Goal: Information Seeking & Learning: Find contact information

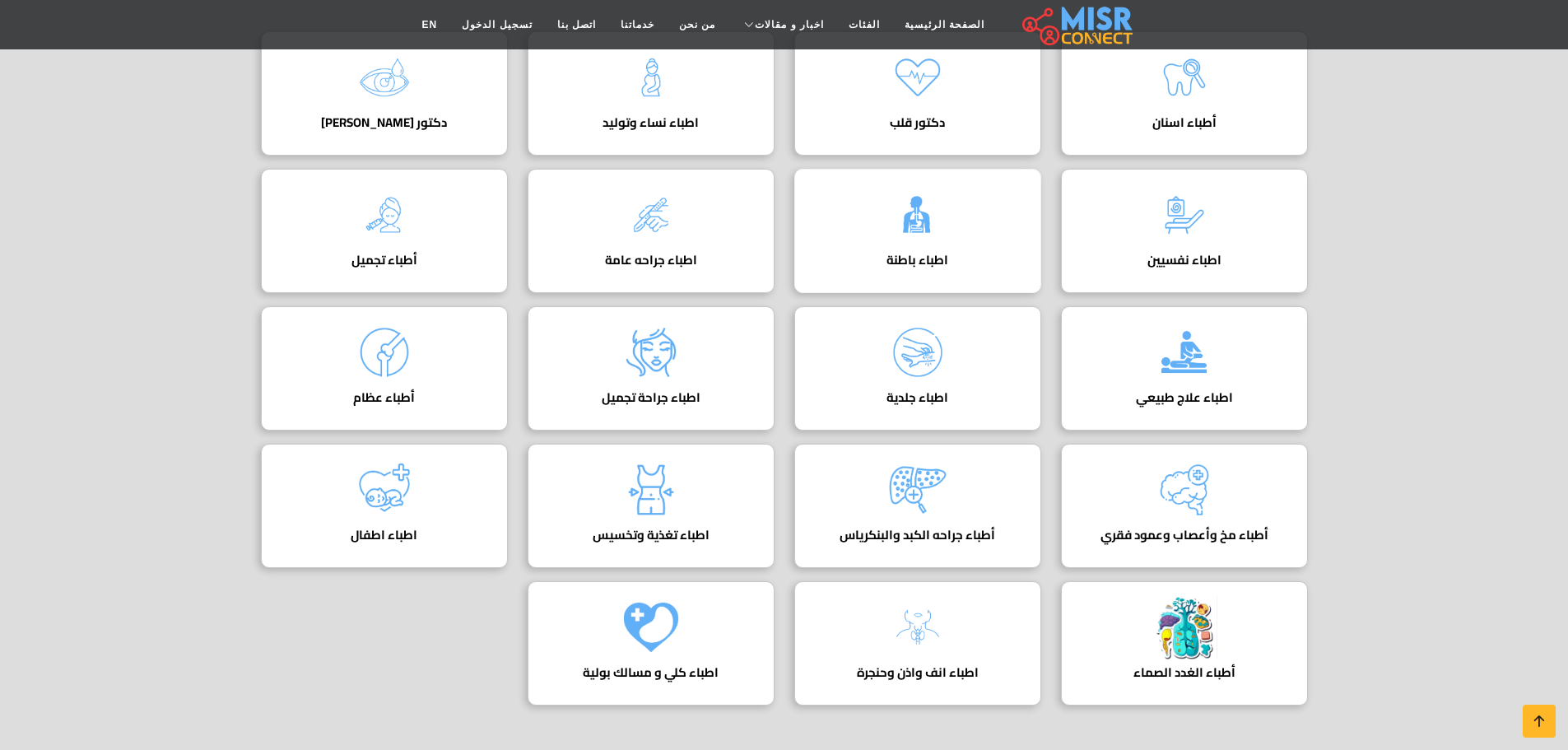
scroll to position [330, 0]
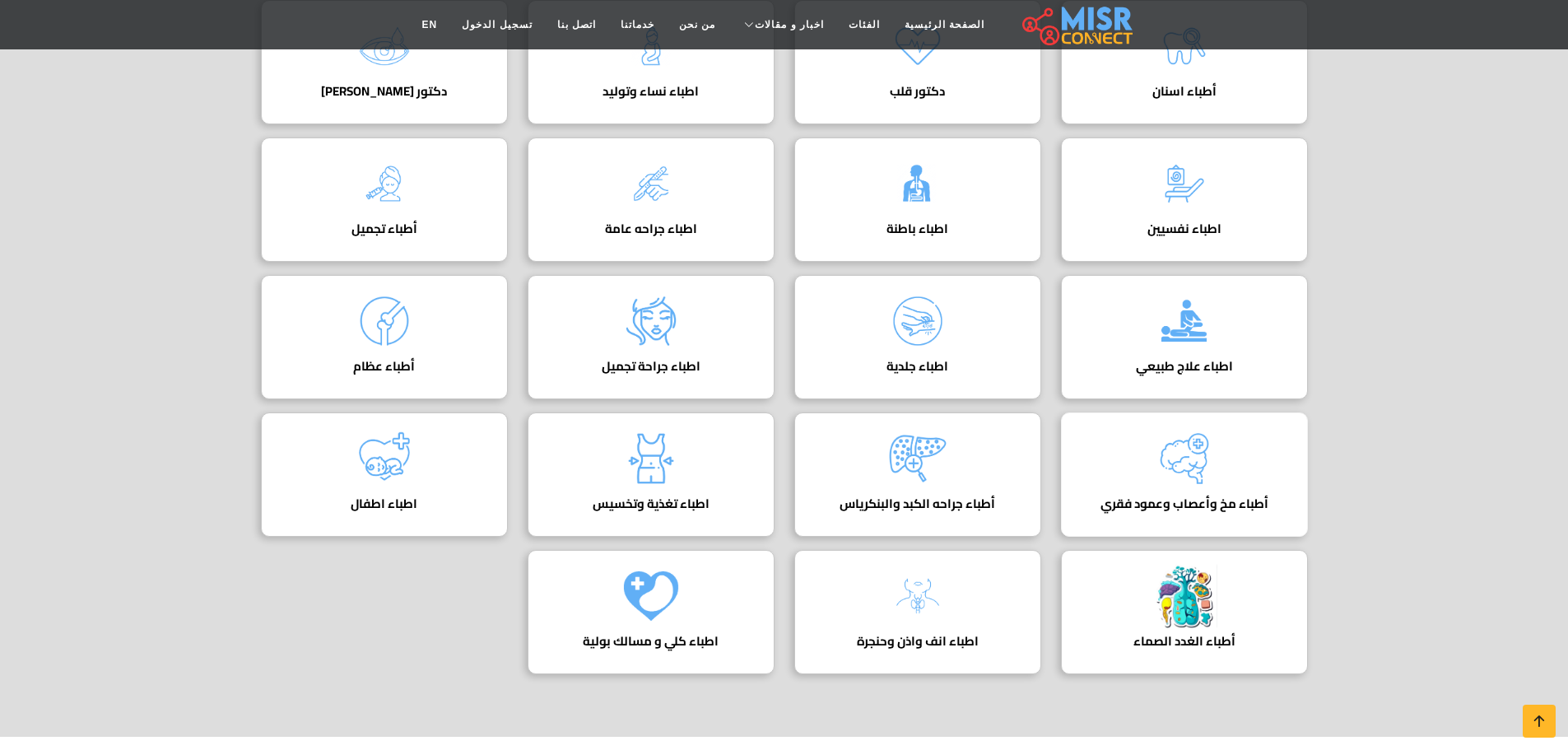
click at [1233, 447] on div "أطباء مخ وأعصاب وعمود فقري دليل اطباء مخ واعصاب" at bounding box center [1184, 475] width 247 height 125
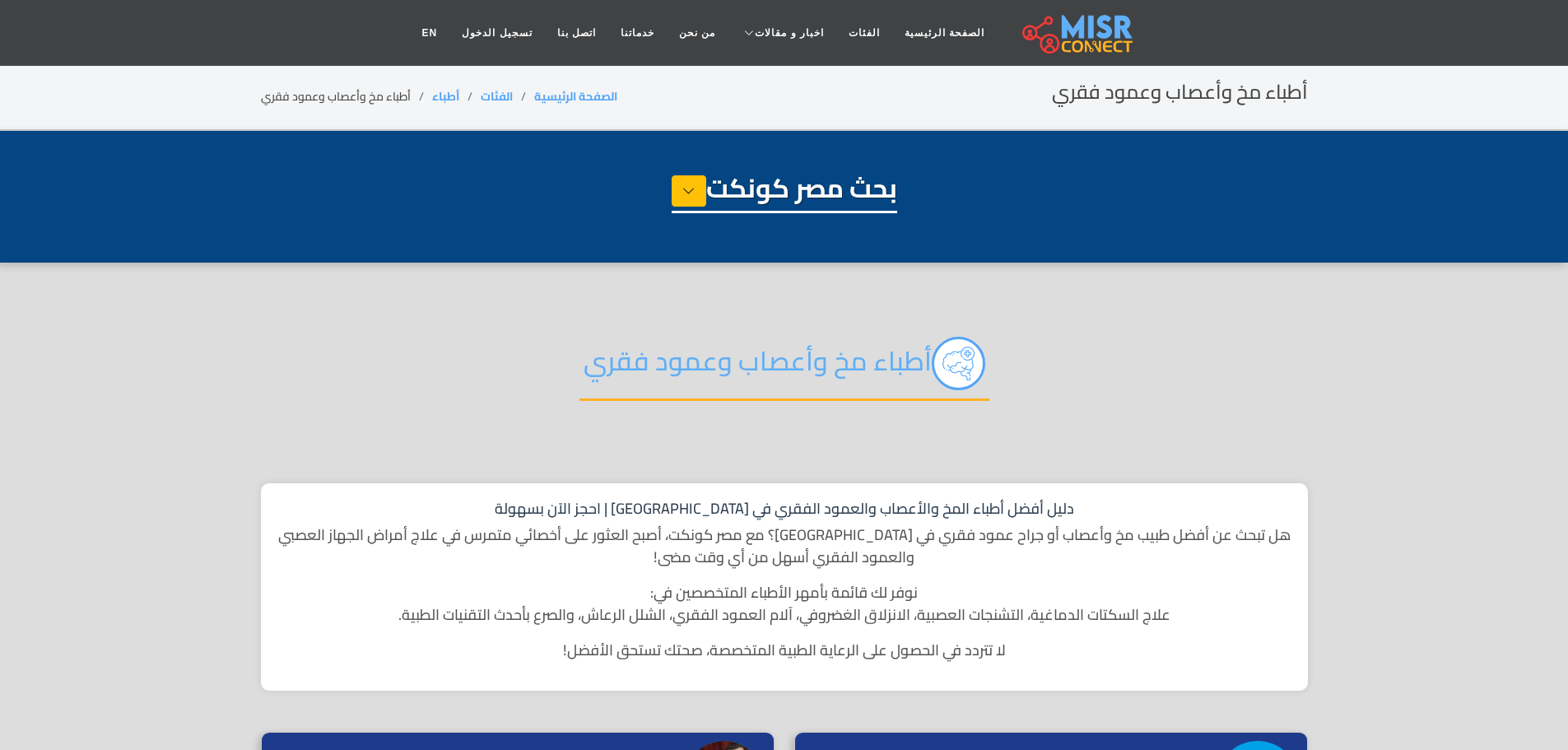
select select "*****"
select select "**********"
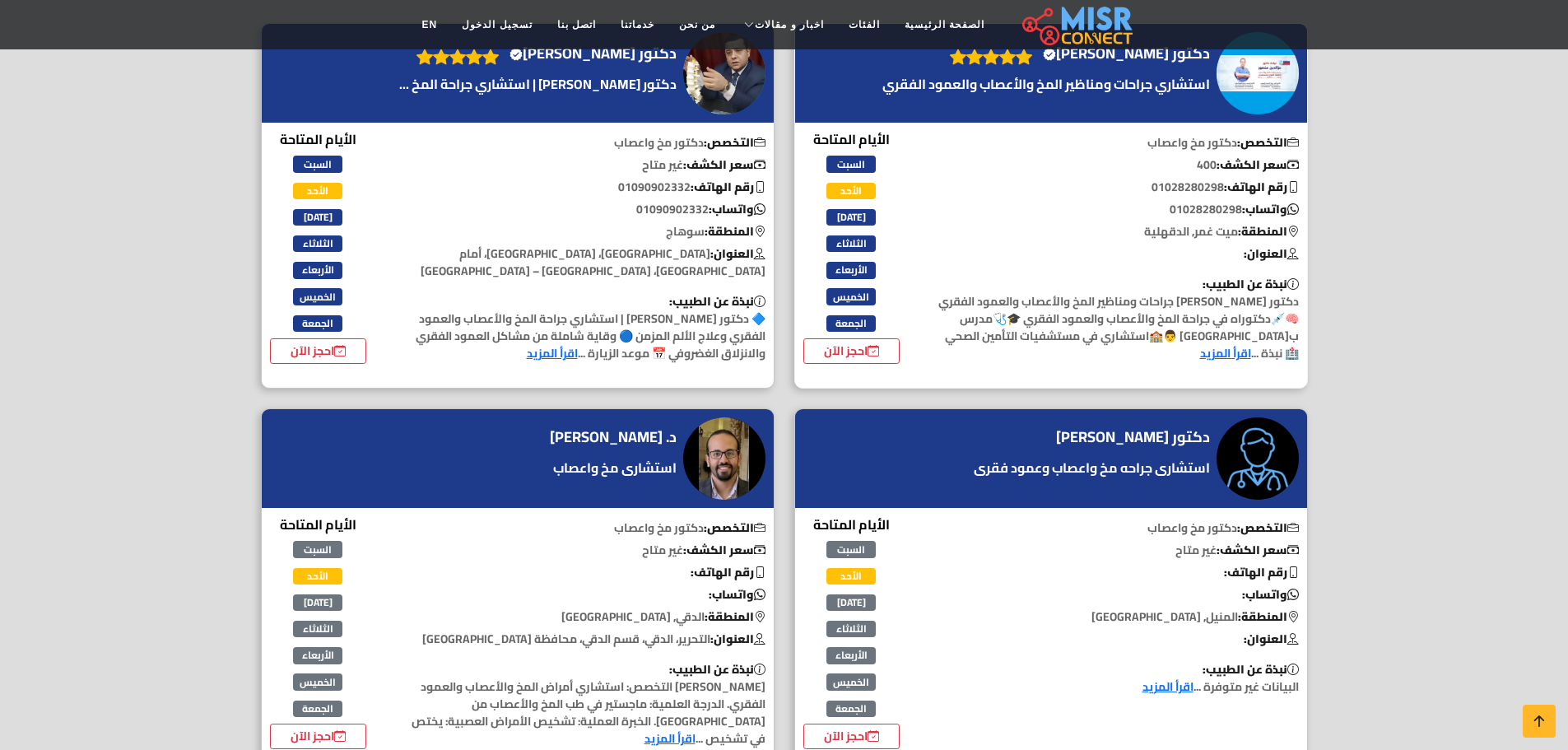
scroll to position [741, 0]
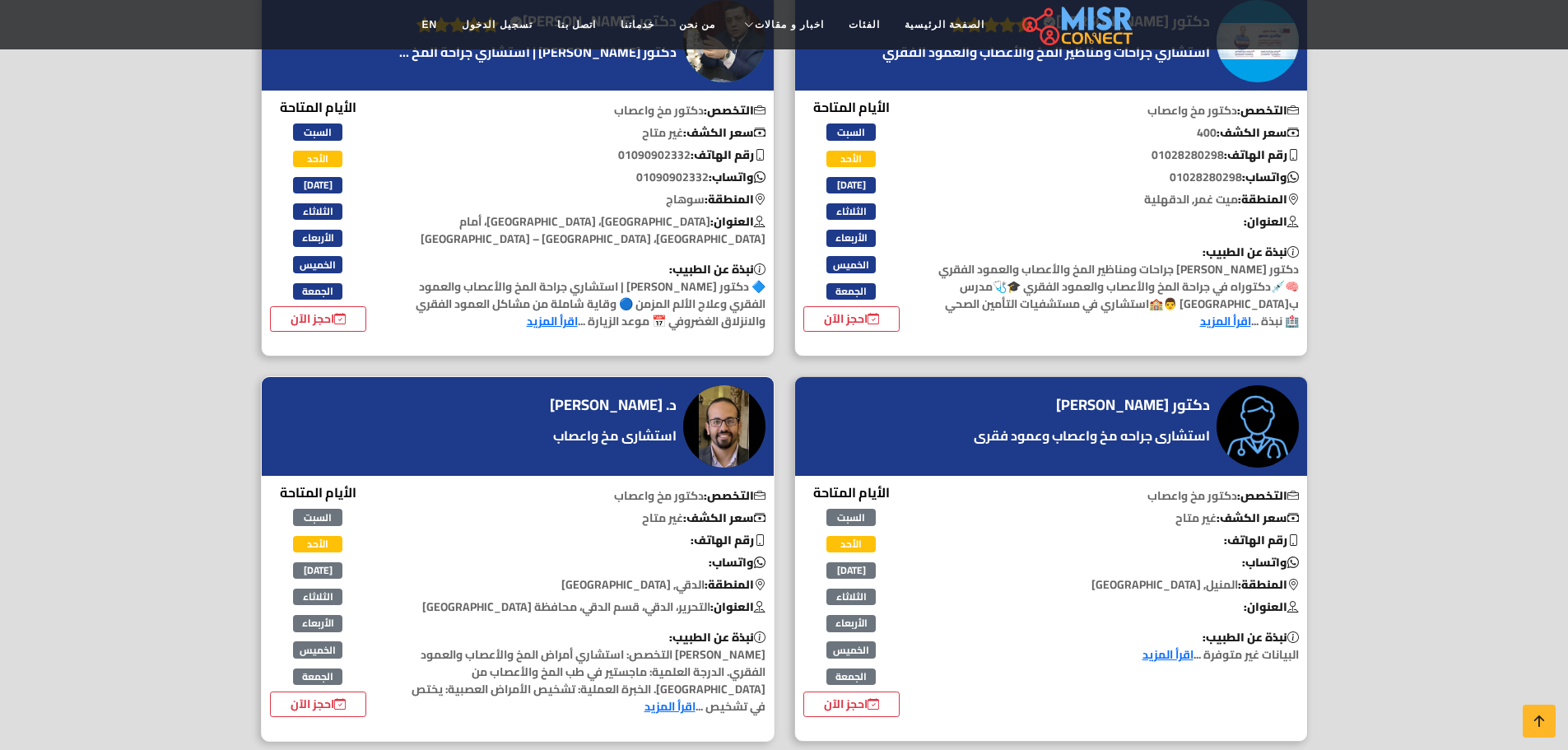
click at [695, 701] on link "اقرأ المزيد" at bounding box center [670, 707] width 51 height 22
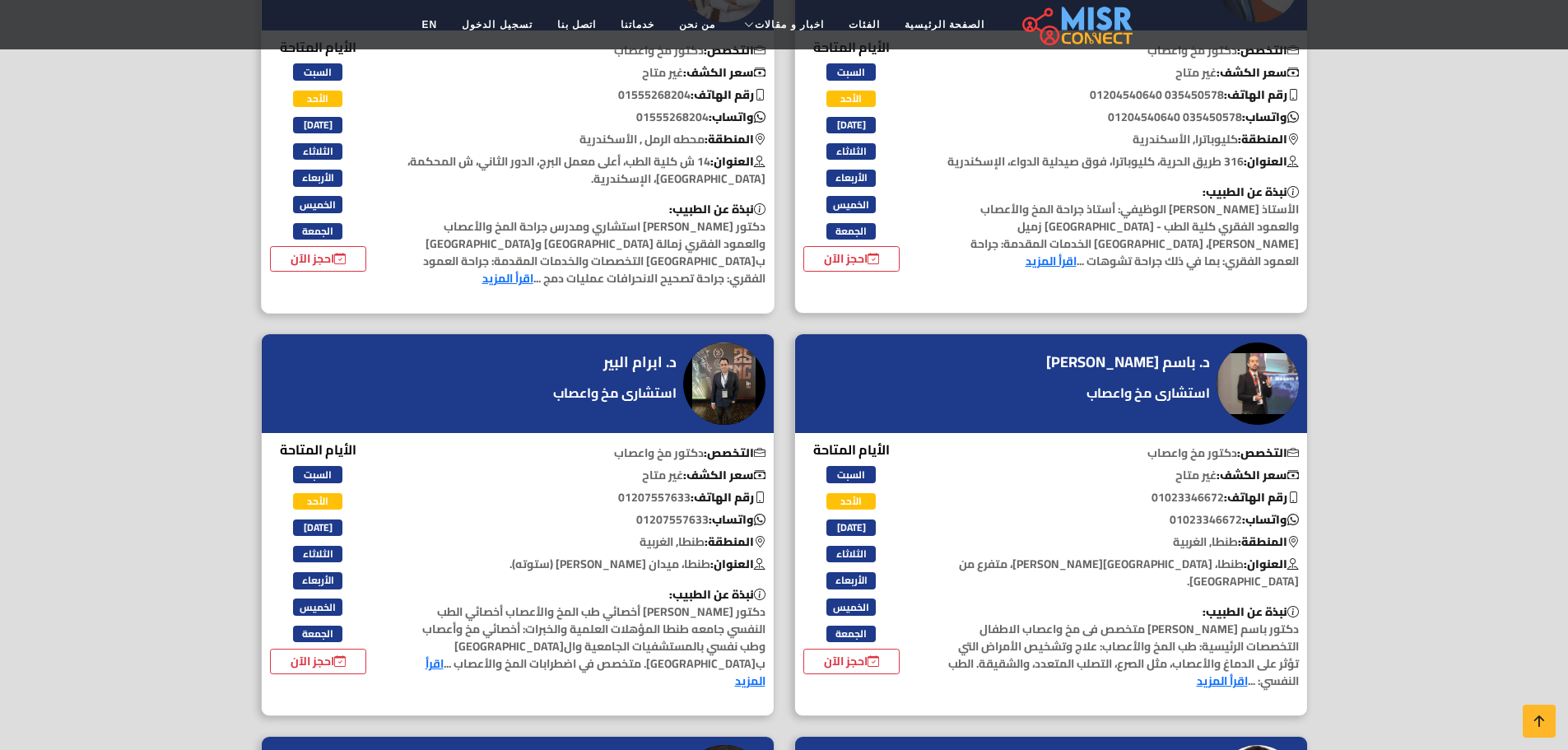
scroll to position [3211, 0]
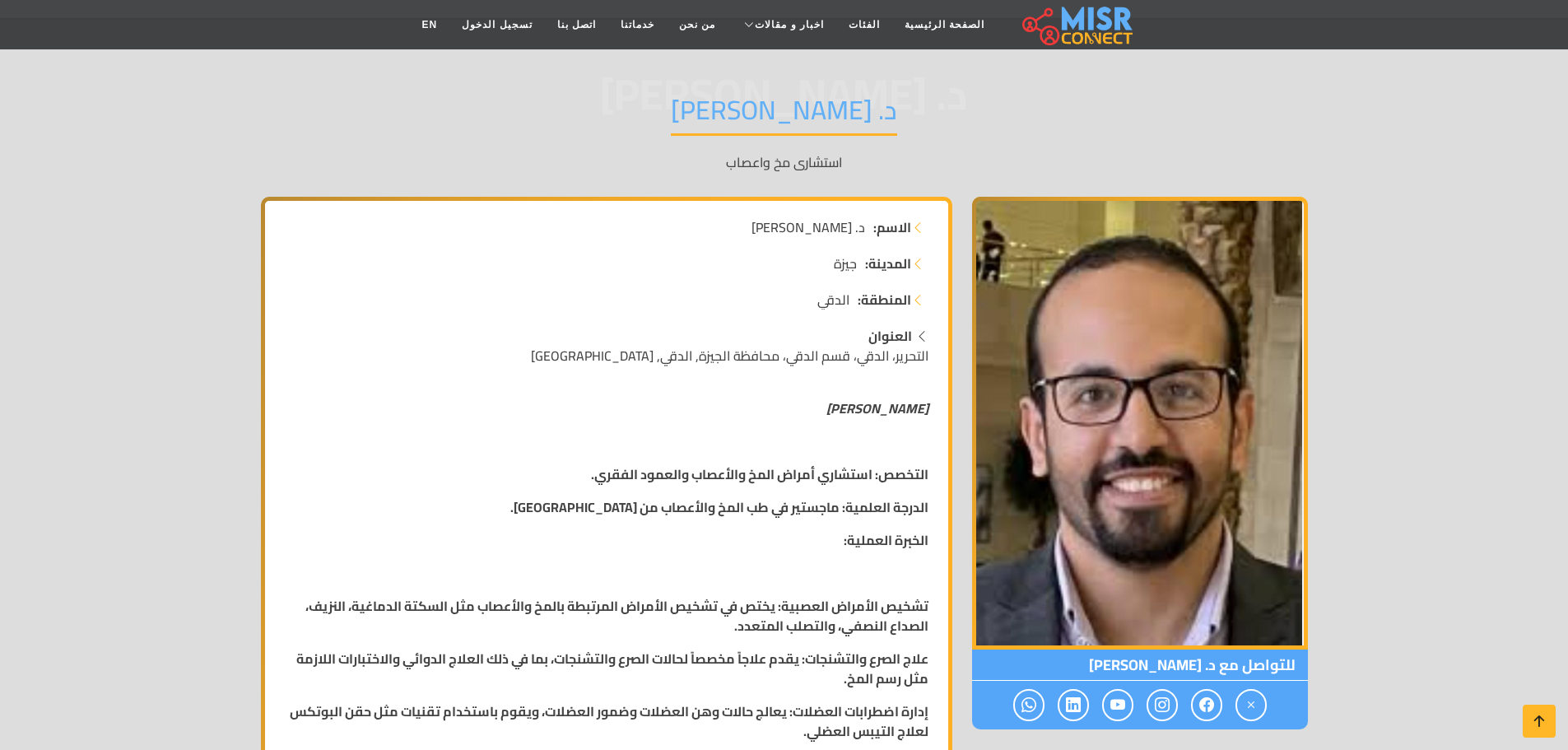
scroll to position [82, 0]
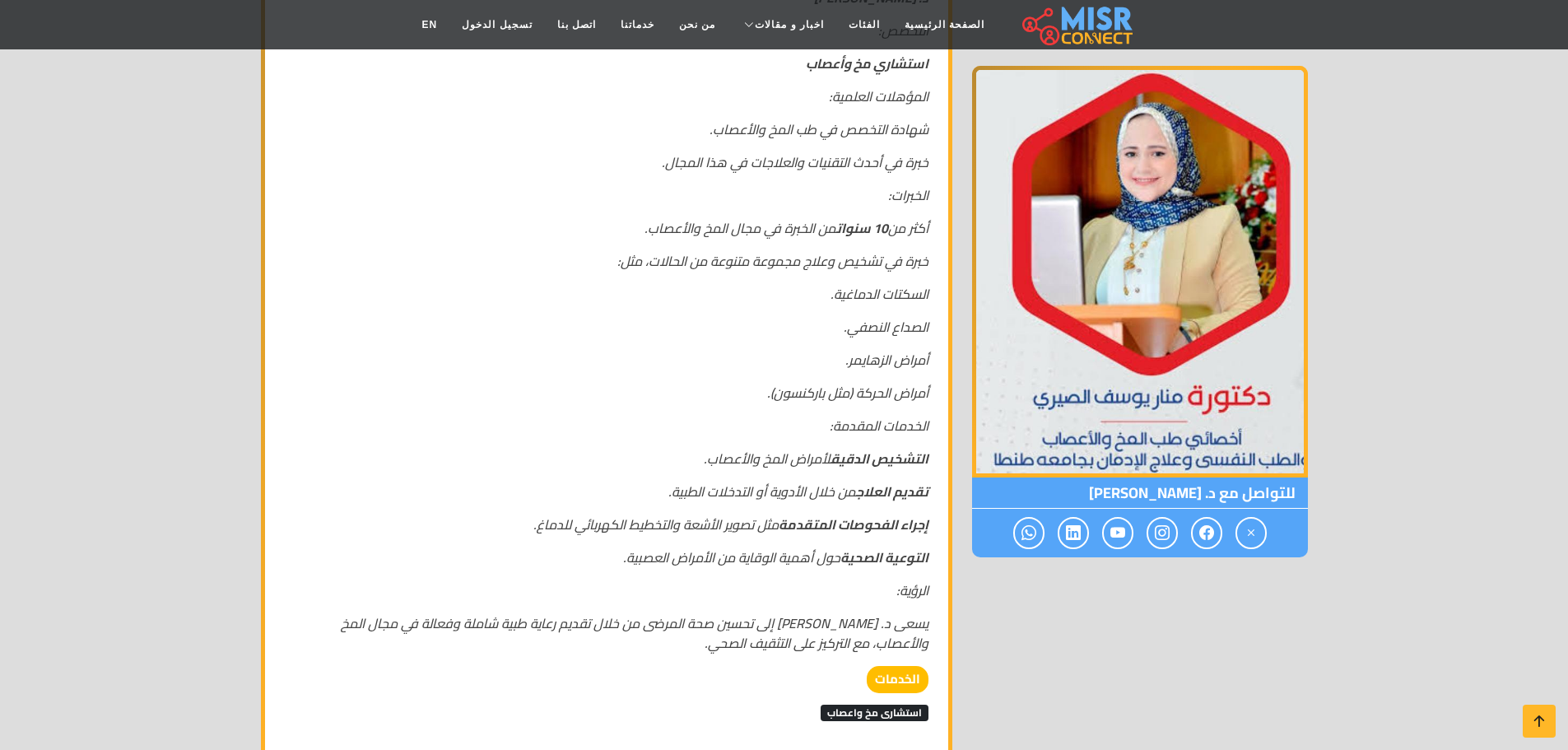
scroll to position [494, 0]
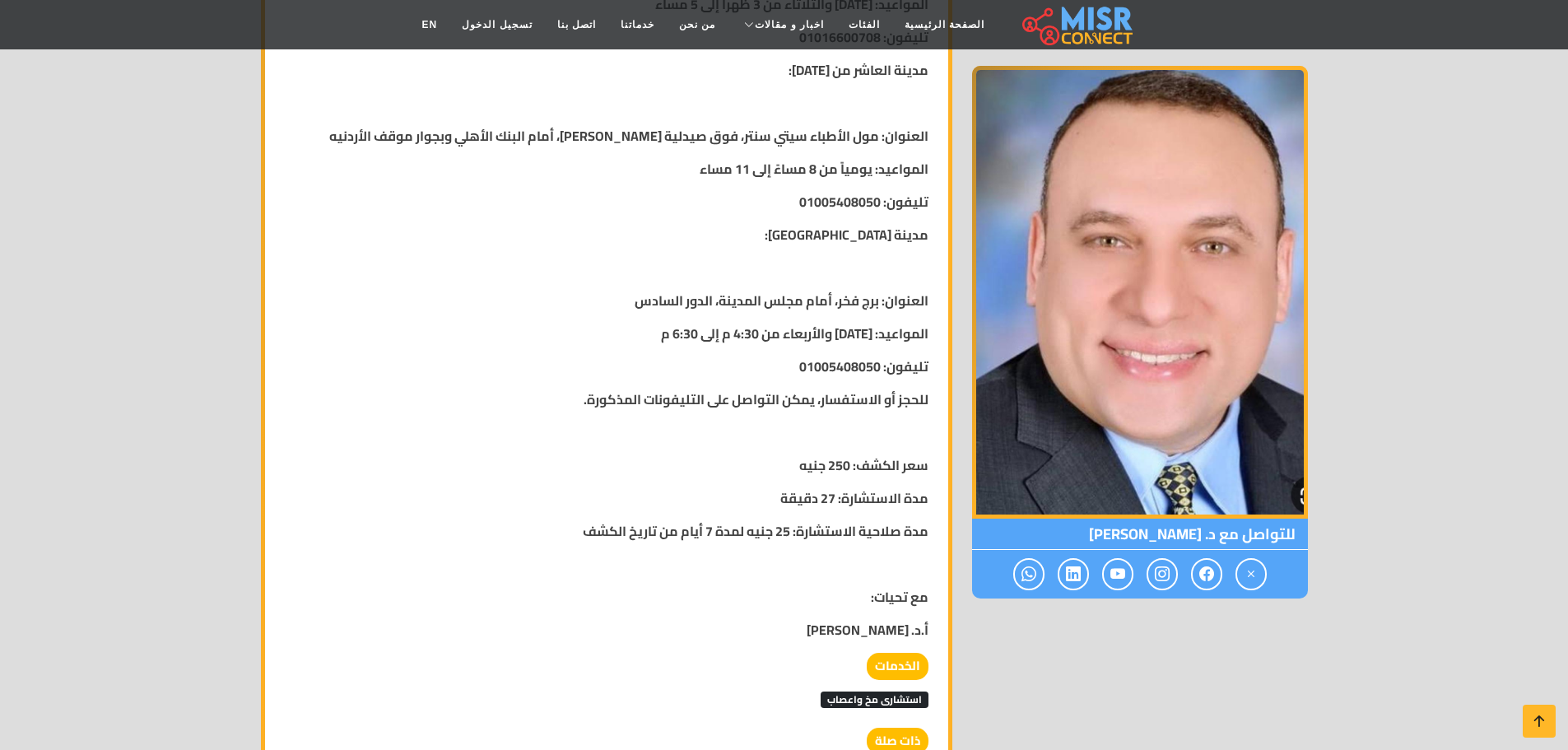
scroll to position [2224, 0]
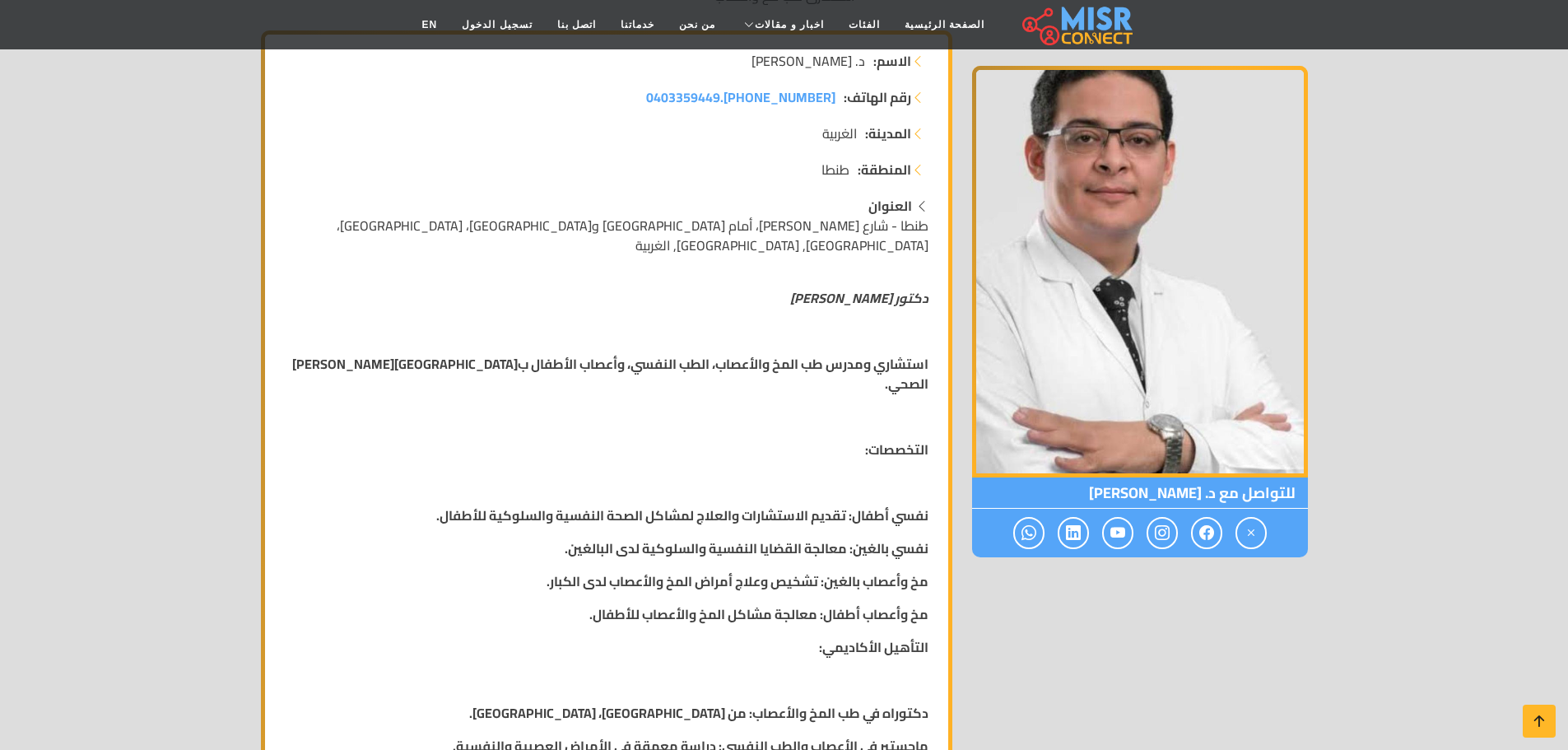
scroll to position [82, 0]
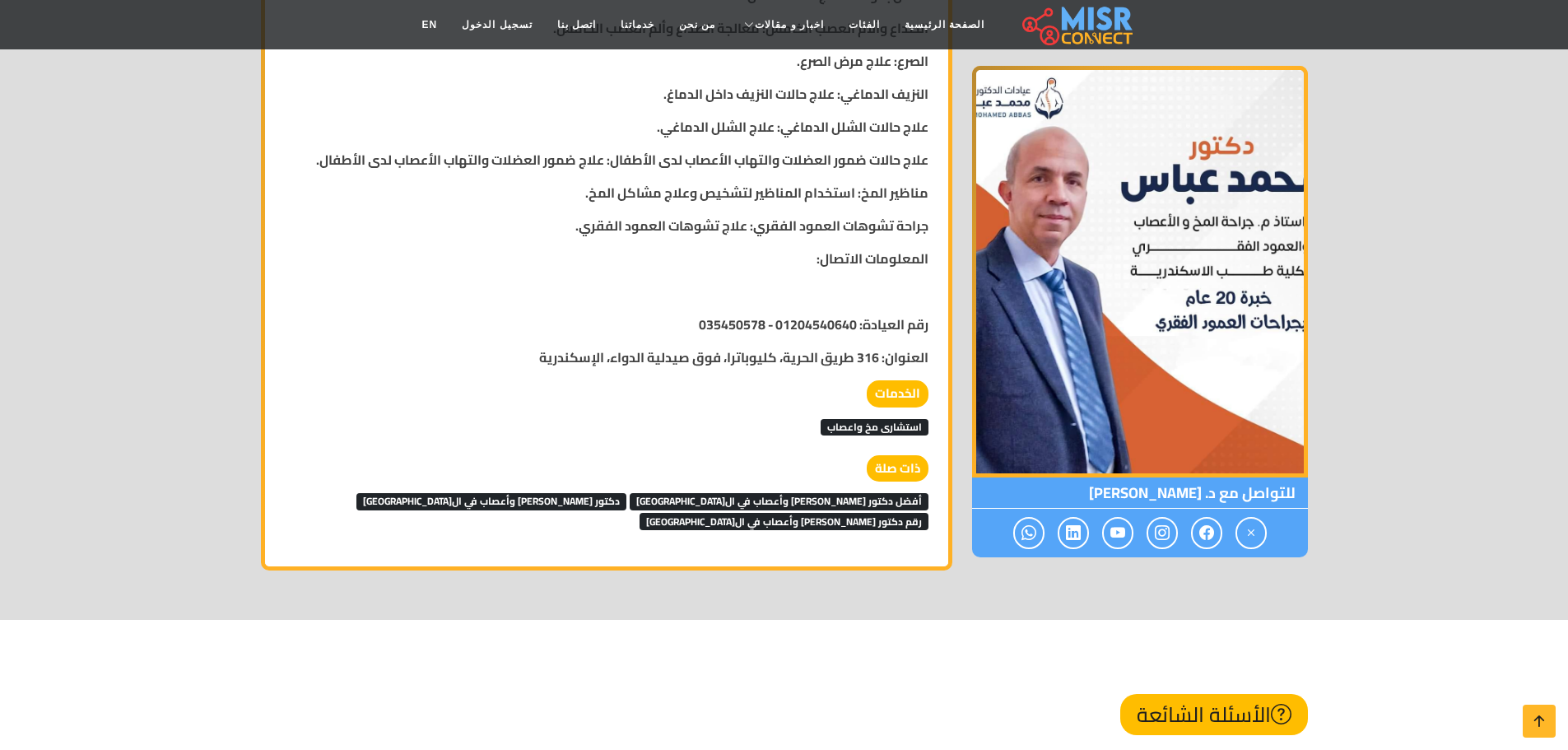
scroll to position [1235, 0]
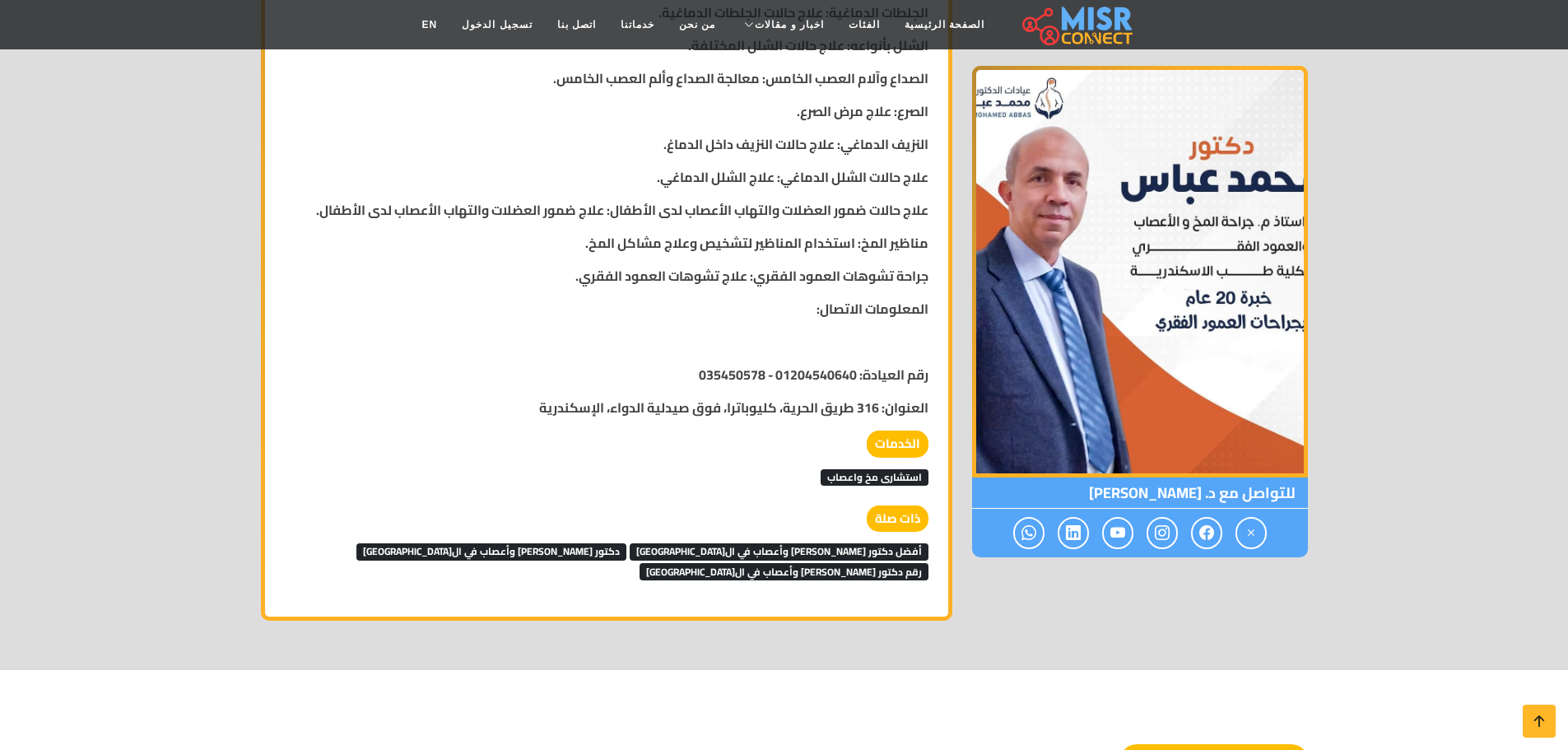
click at [1283, 229] on img at bounding box center [1140, 272] width 336 height 412
click at [1208, 531] on icon at bounding box center [1207, 533] width 14 height 27
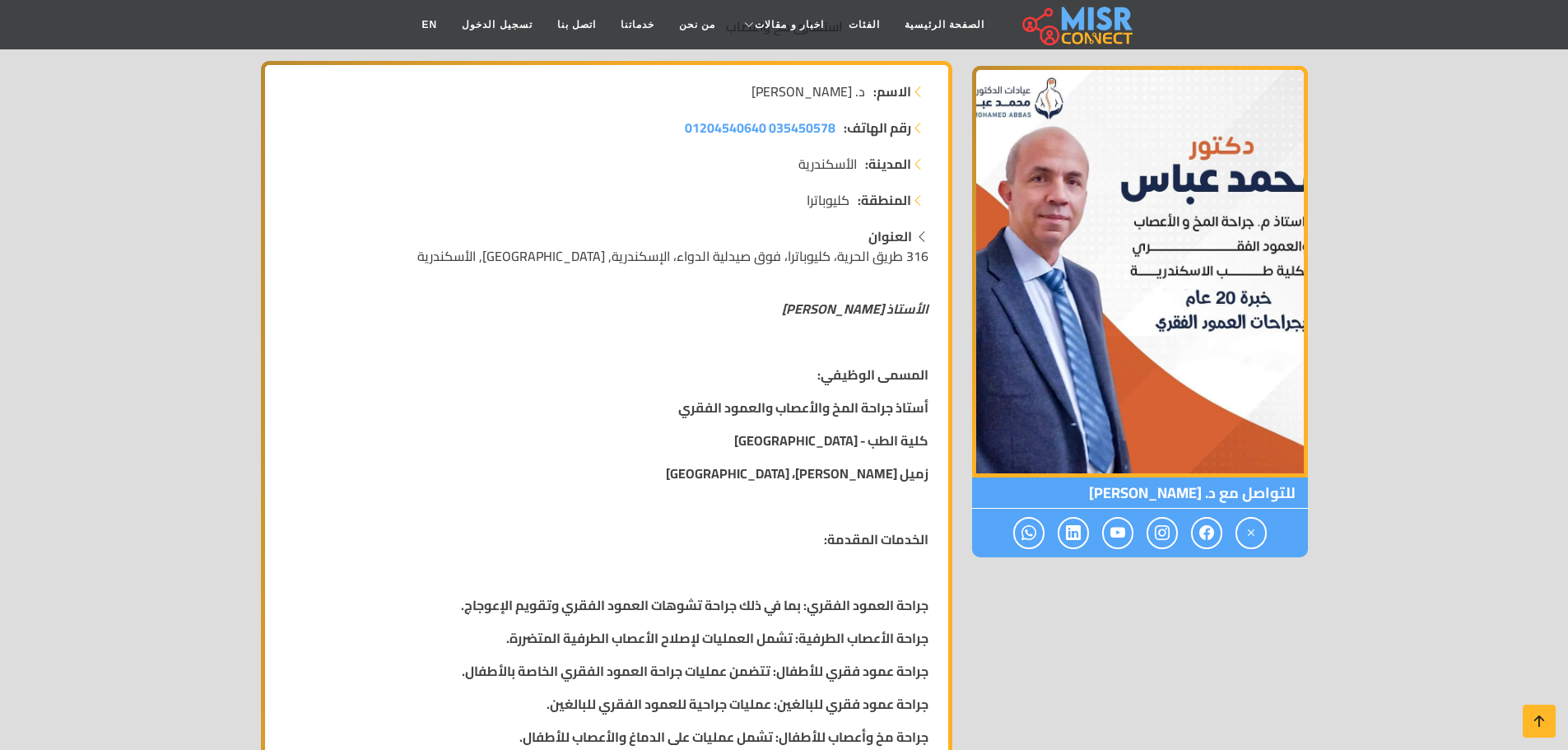
scroll to position [164, 0]
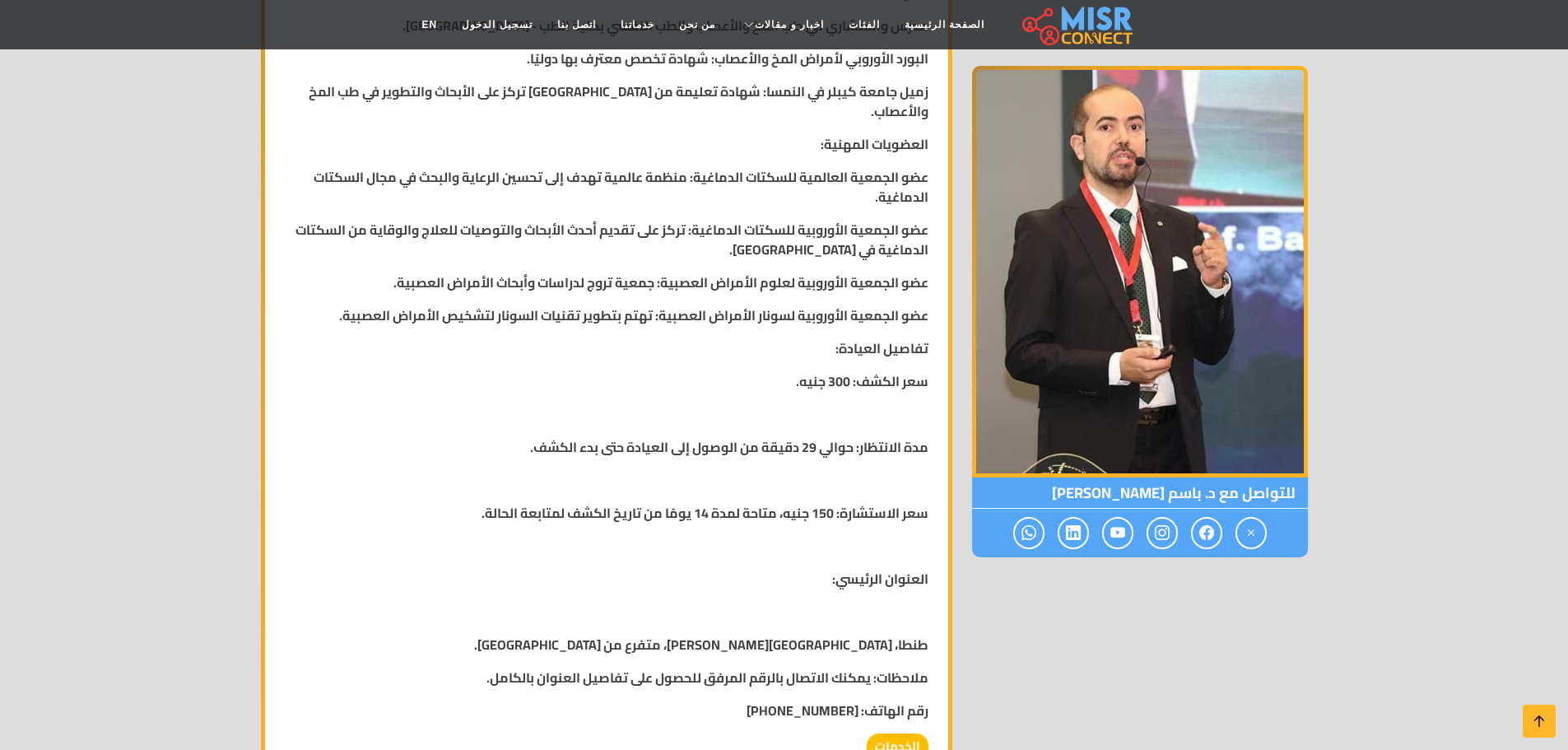
scroll to position [1071, 0]
